Goal: Check status: Check status

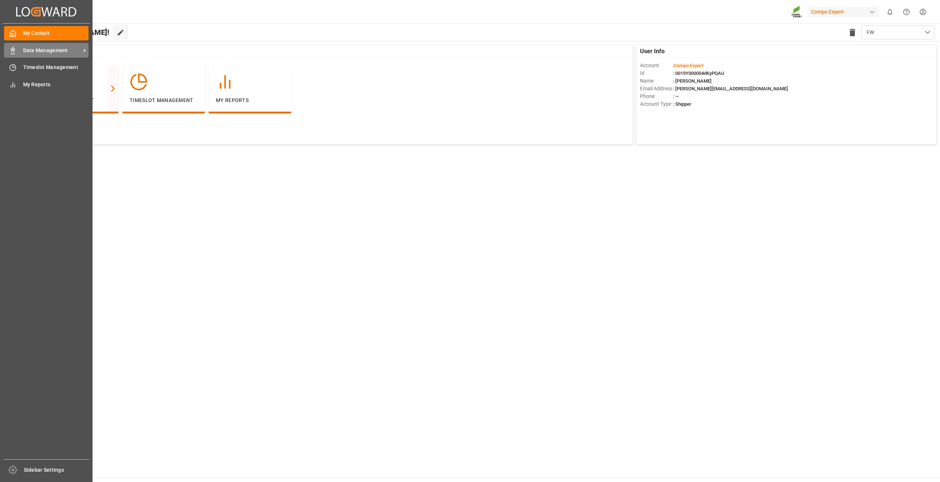
click at [70, 52] on span "Data Management" at bounding box center [52, 51] width 58 height 8
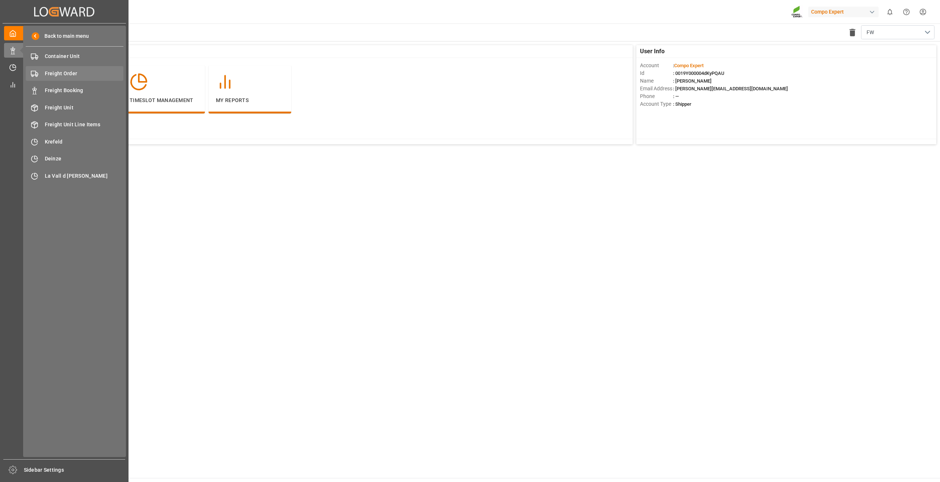
click at [71, 75] on span "Freight Order" at bounding box center [84, 74] width 79 height 8
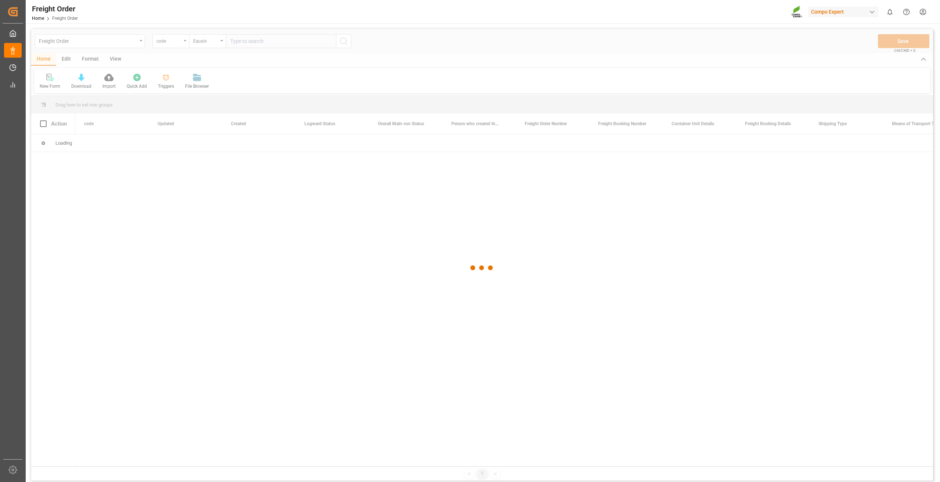
click at [181, 43] on div at bounding box center [482, 268] width 902 height 478
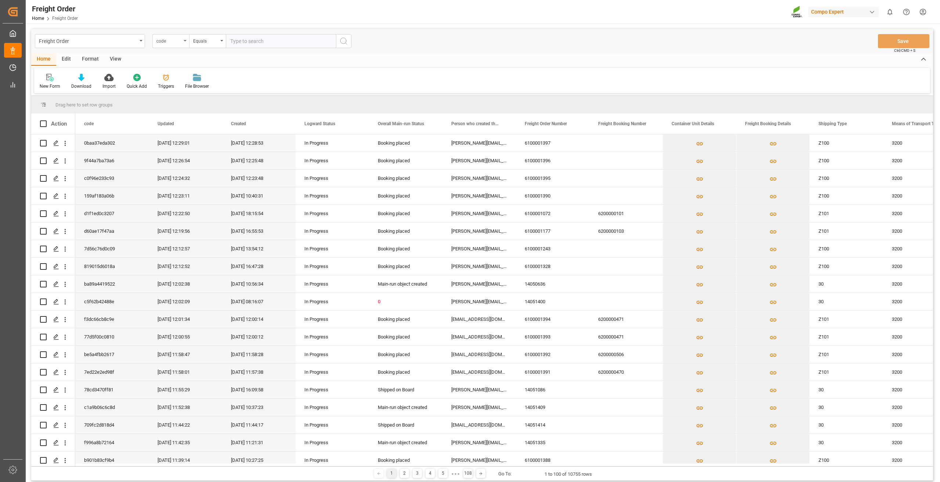
click at [178, 41] on div "code" at bounding box center [168, 40] width 25 height 8
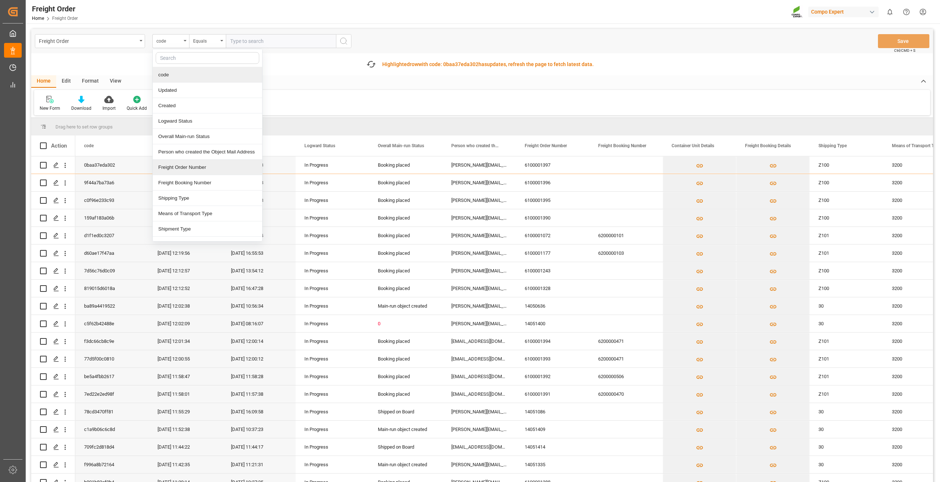
click at [191, 167] on div "Freight Order Number" at bounding box center [207, 167] width 109 height 15
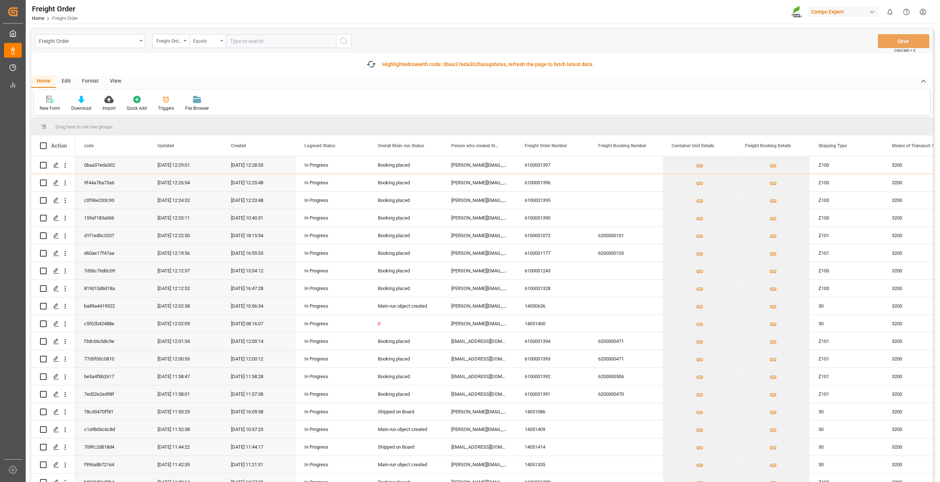
click at [210, 43] on div "Equals" at bounding box center [205, 40] width 25 height 8
click at [220, 92] on div "Fuzzy search" at bounding box center [243, 90] width 109 height 15
click at [261, 41] on input "text" at bounding box center [281, 41] width 110 height 14
type input "6100000859"
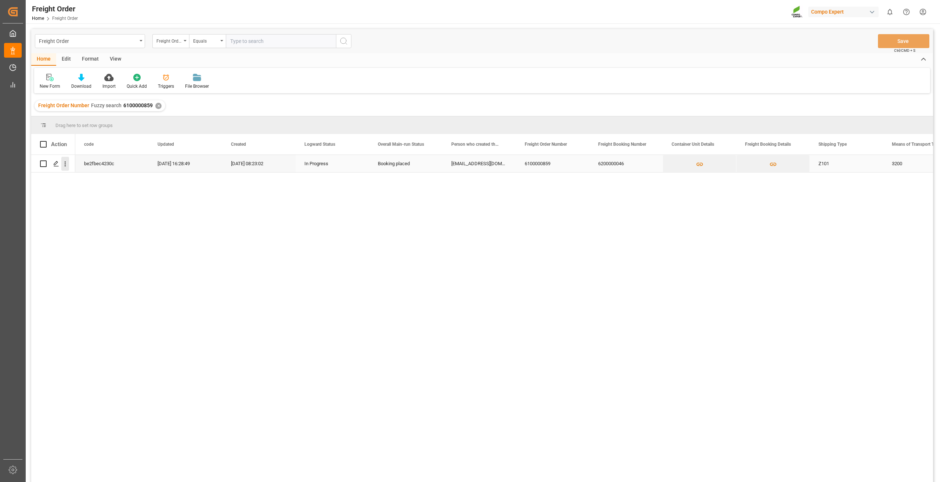
click at [65, 160] on button "open menu" at bounding box center [65, 164] width 8 height 14
click at [77, 180] on span "Press SPACE to select this row." at bounding box center [73, 179] width 13 height 8
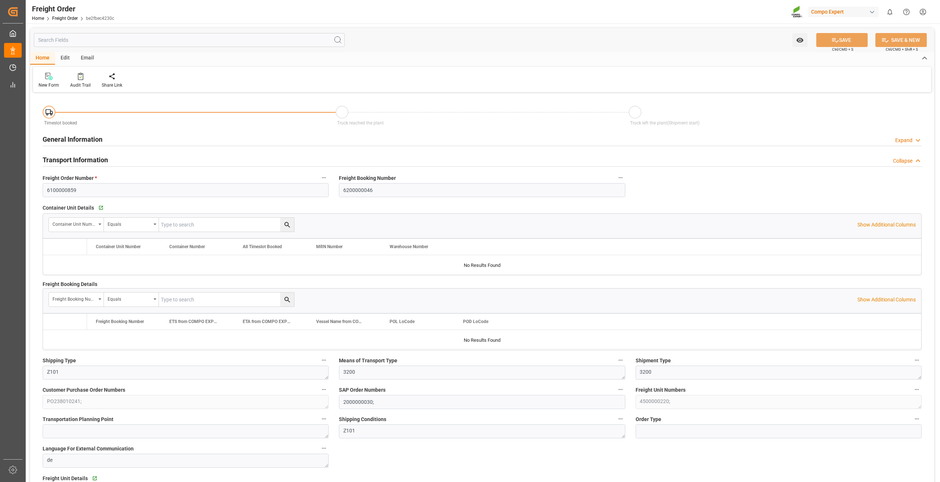
type input "0"
type input "19920"
type input "0"
type input "[DATE] 01:00"
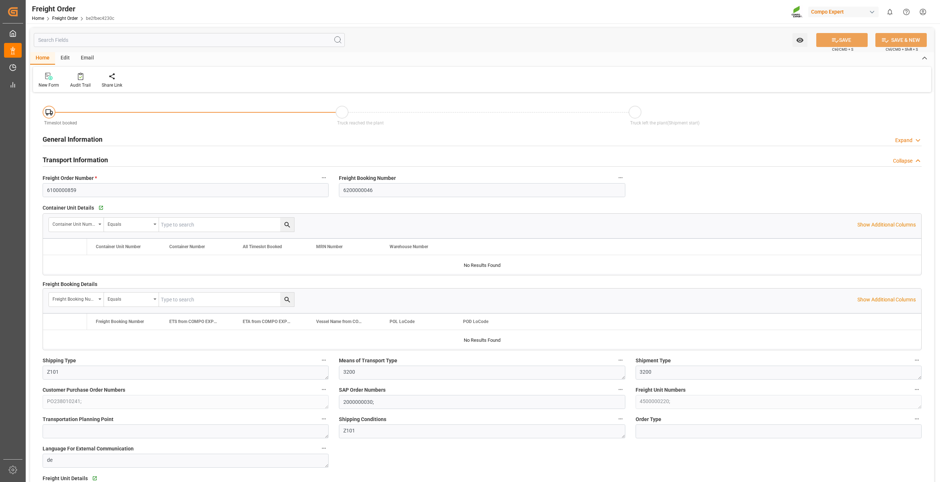
type input "[DATE] 08:23"
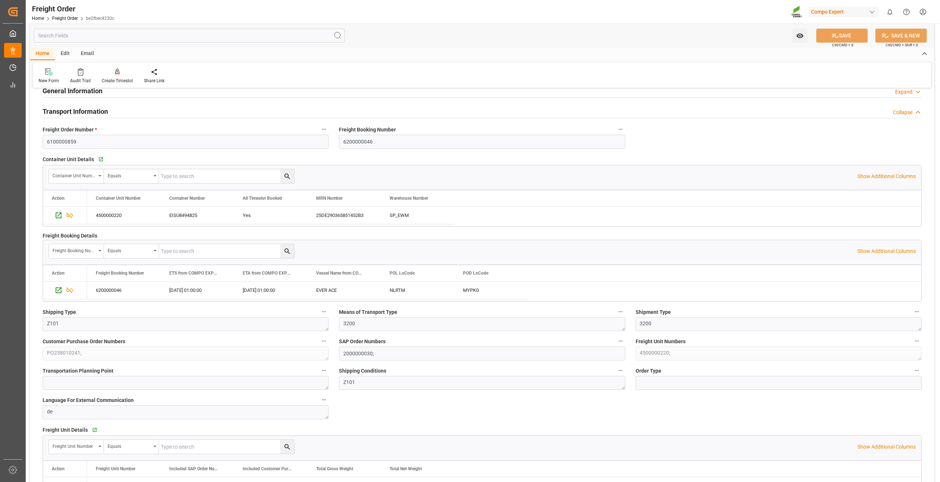
scroll to position [73, 0]
